Goal: Task Accomplishment & Management: Manage account settings

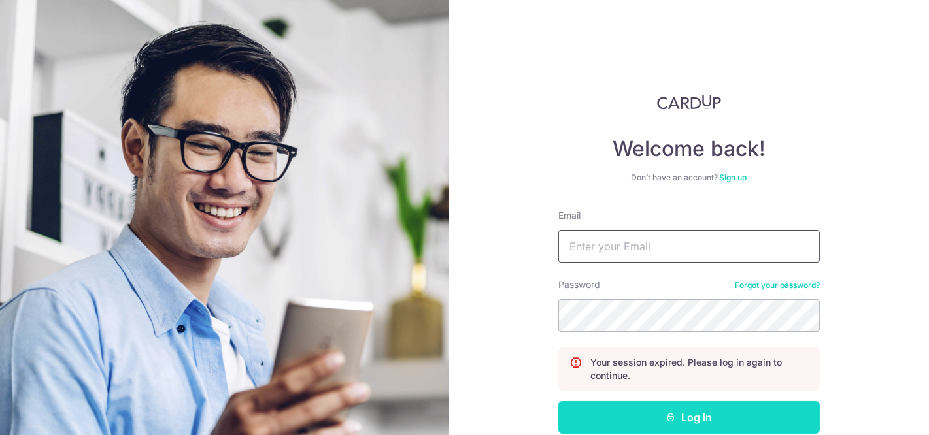
type input "[EMAIL_ADDRESS][DOMAIN_NAME]"
click at [616, 420] on button "Log in" at bounding box center [688, 417] width 261 height 33
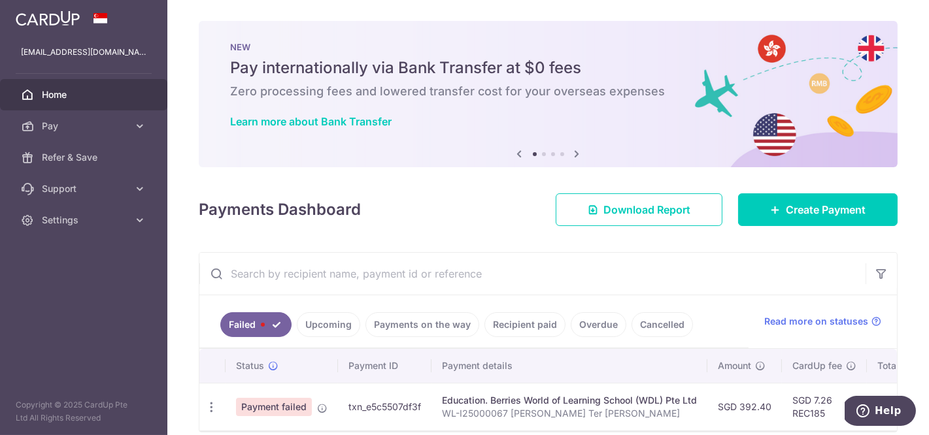
scroll to position [54, 0]
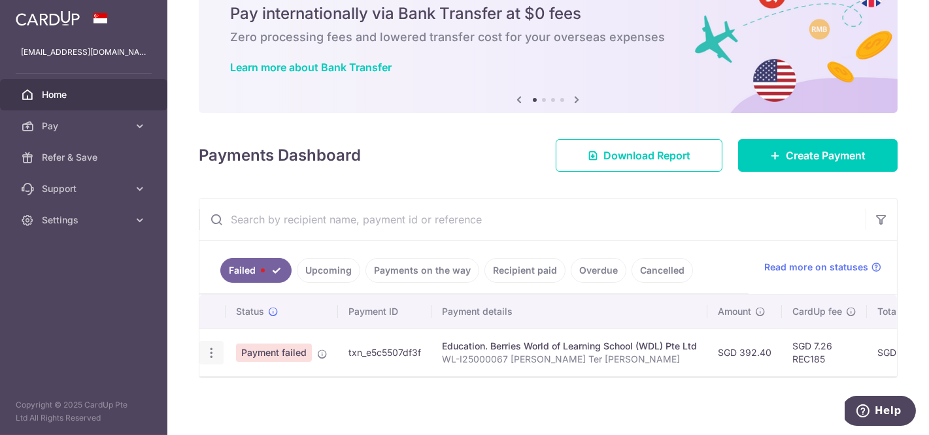
click at [208, 352] on icon "button" at bounding box center [212, 353] width 14 height 14
click at [239, 384] on span "Update payment" at bounding box center [281, 389] width 89 height 16
radio input "true"
type input "392.40"
type input "WL-I25000067 [PERSON_NAME] Ter [PERSON_NAME]"
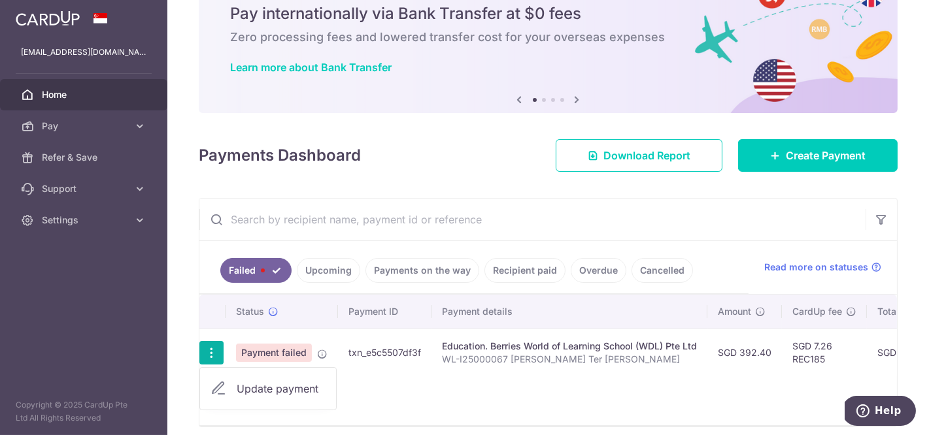
type input "REC185"
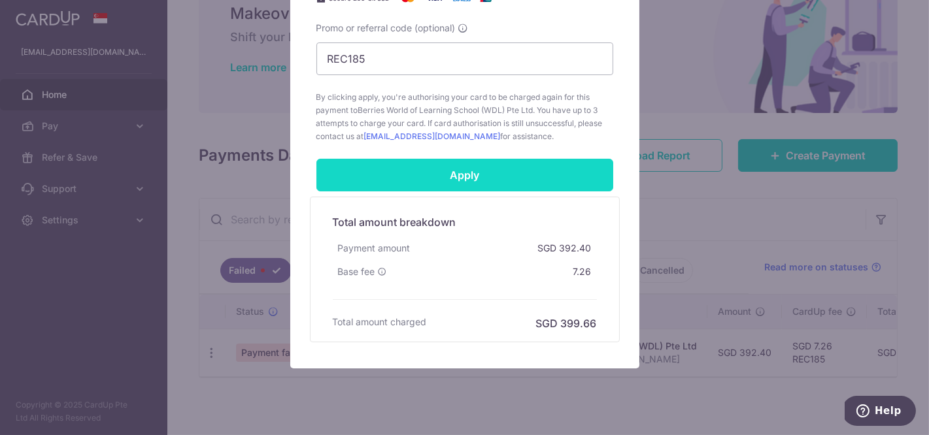
scroll to position [618, 0]
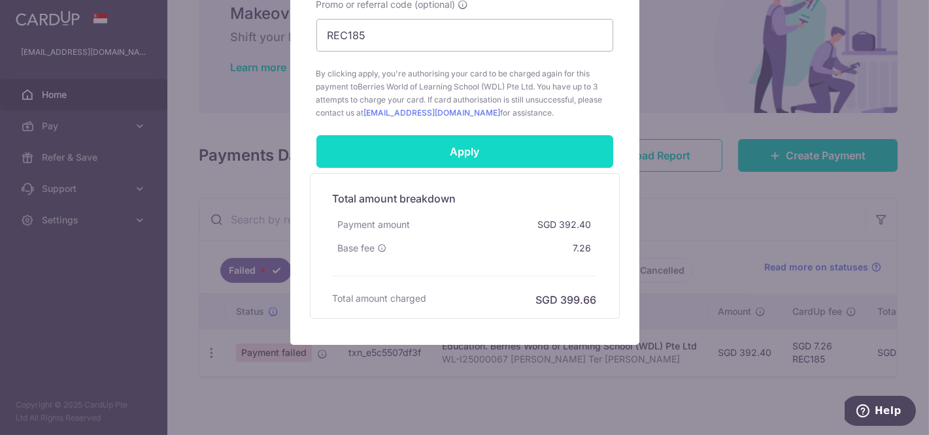
click at [473, 153] on input "Apply" at bounding box center [464, 151] width 297 height 33
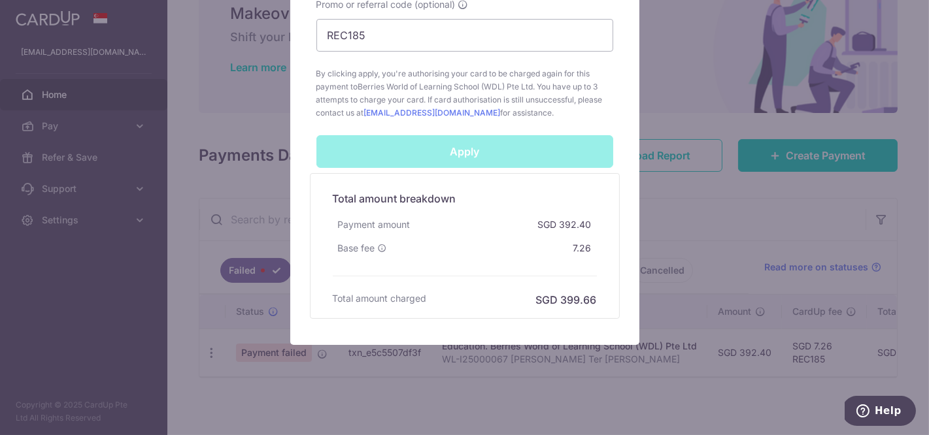
scroll to position [566, 0]
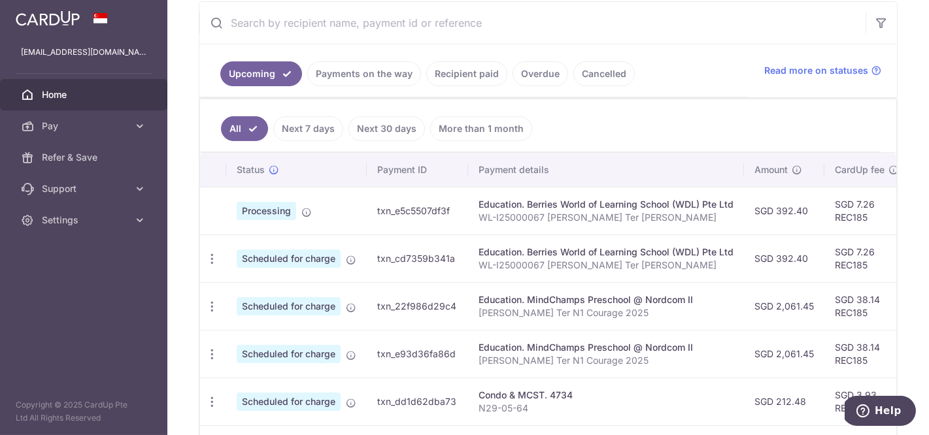
scroll to position [0, 10]
